Goal: Ask a question

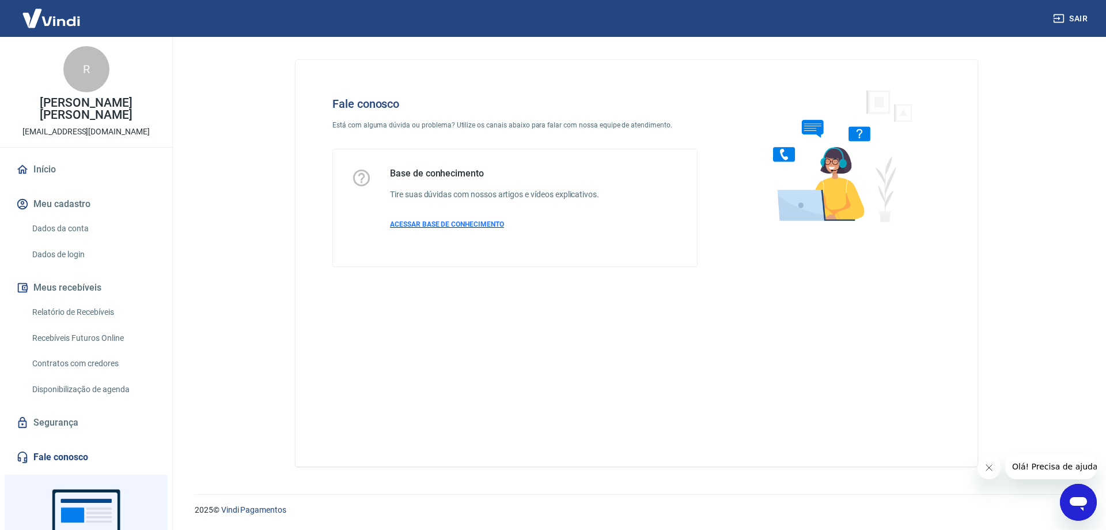
click at [443, 223] on span "ACESSAR BASE DE CONHECIMENTO" at bounding box center [447, 224] width 114 height 8
click at [66, 444] on link "Fale conosco" at bounding box center [86, 456] width 145 height 25
click at [371, 97] on h4 "Fale conosco" at bounding box center [515, 104] width 365 height 14
click at [445, 221] on span "ACESSAR BASE DE CONHECIMENTO" at bounding box center [447, 224] width 114 height 8
